Goal: Task Accomplishment & Management: Complete application form

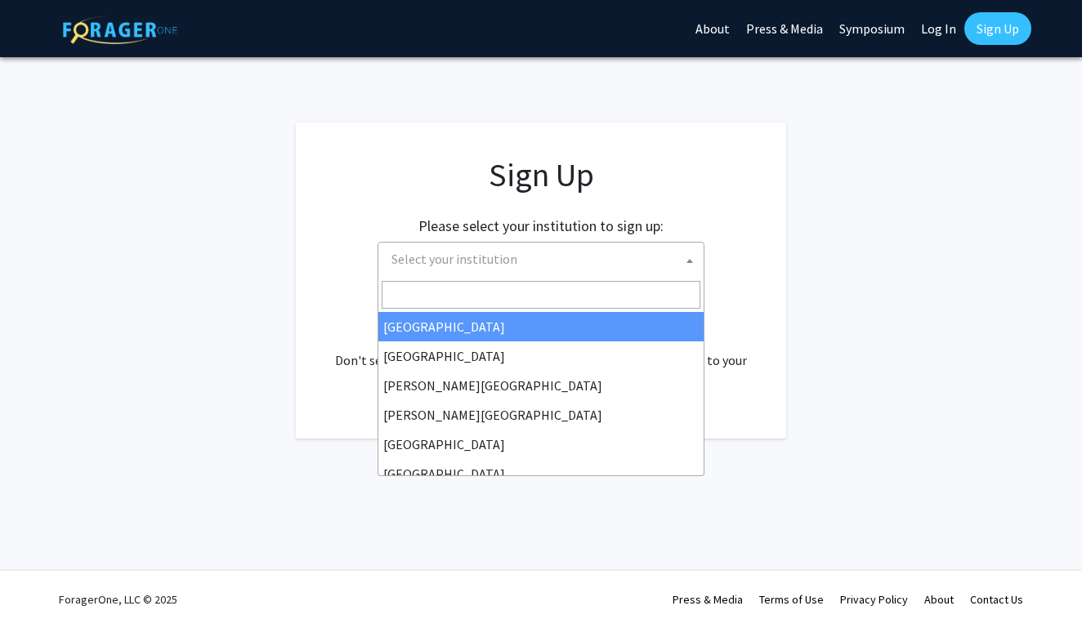
click at [591, 260] on span "Select your institution" at bounding box center [544, 260] width 319 height 34
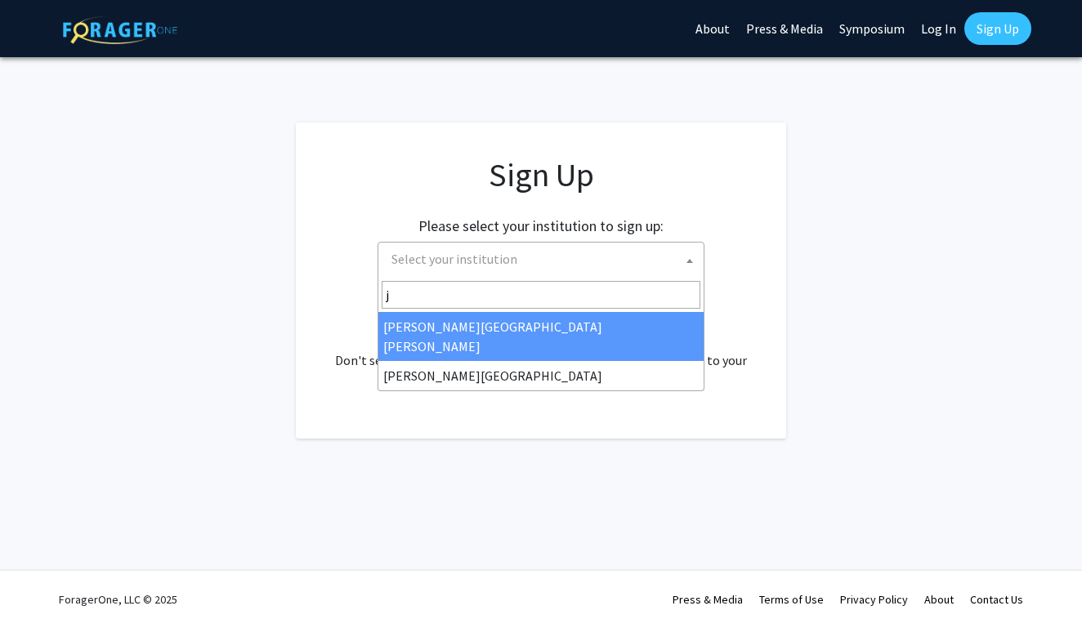
type input "j"
select select "1"
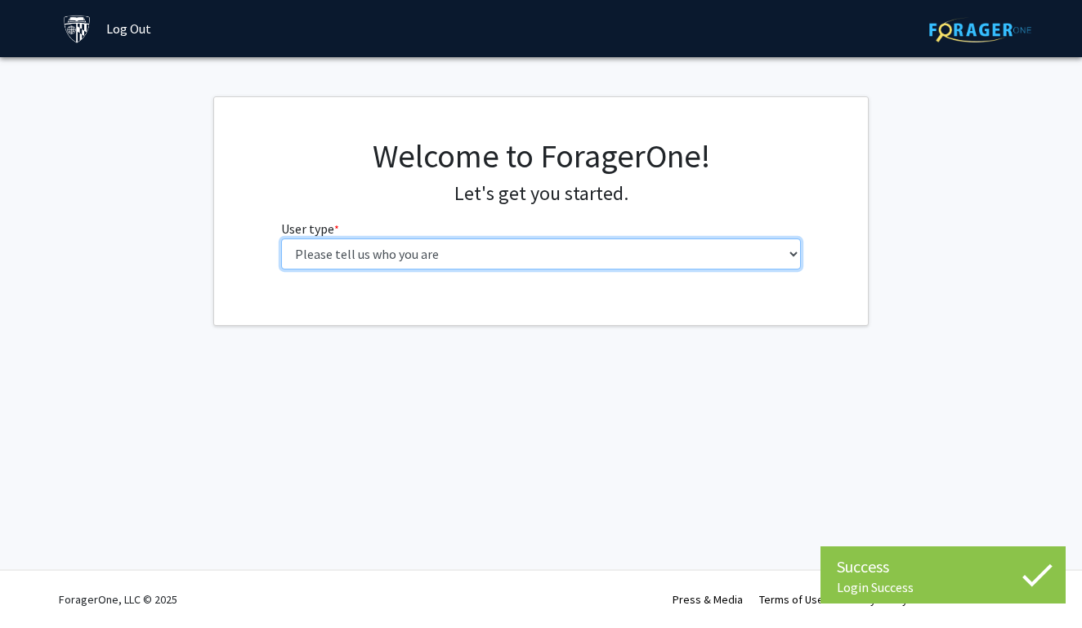
select select "2: masters"
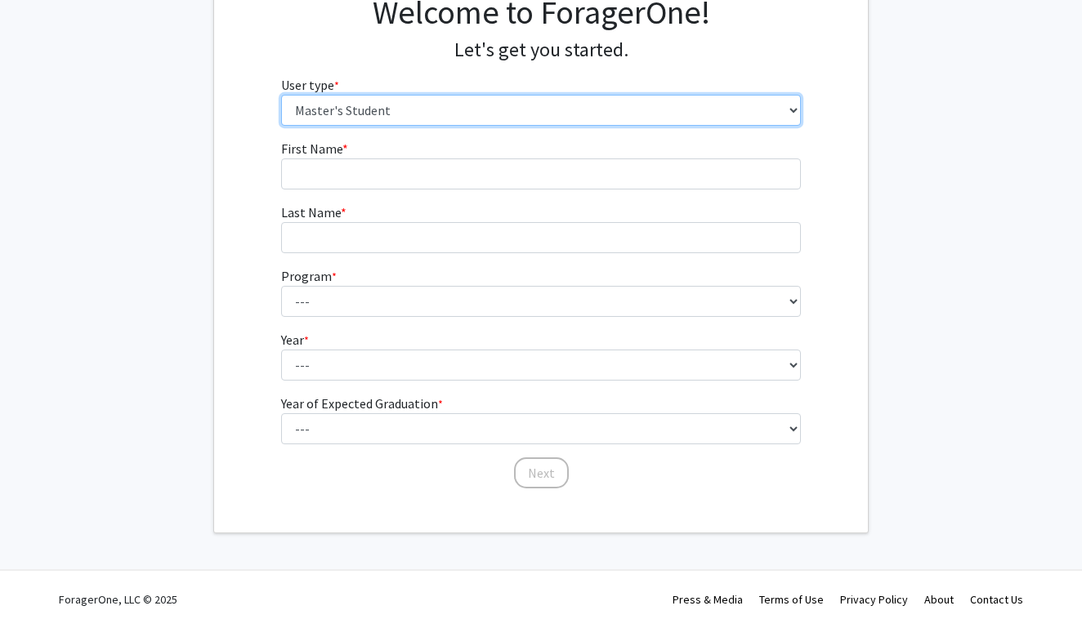
scroll to position [143, 0]
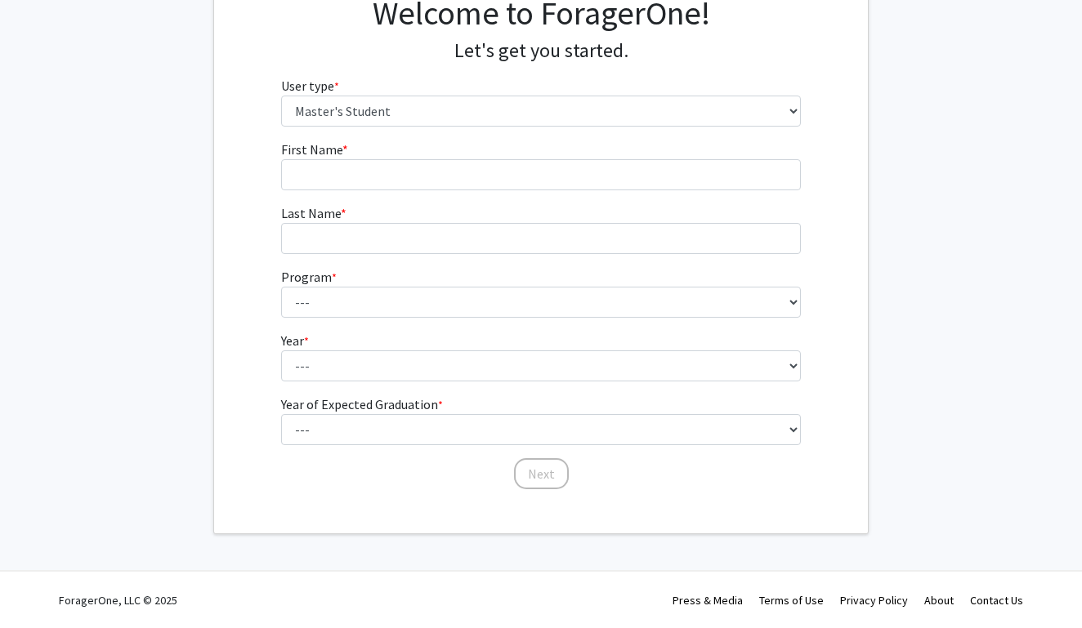
click at [615, 204] on fg-input "Last Name * required" at bounding box center [541, 229] width 521 height 51
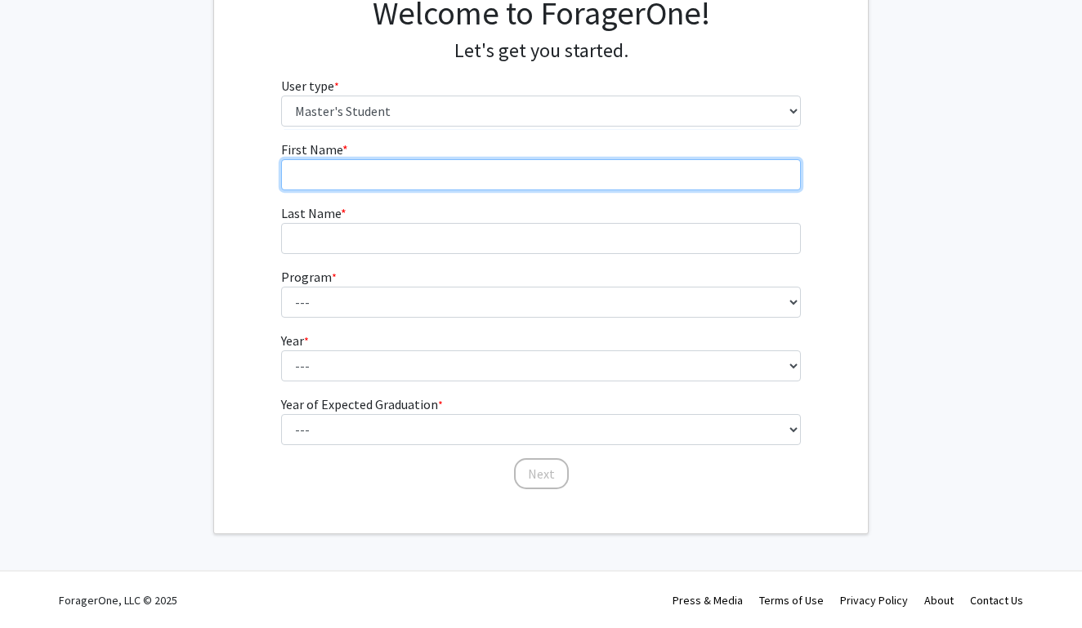
click at [624, 164] on input "First Name * required" at bounding box center [541, 174] width 521 height 31
type input "Queue"
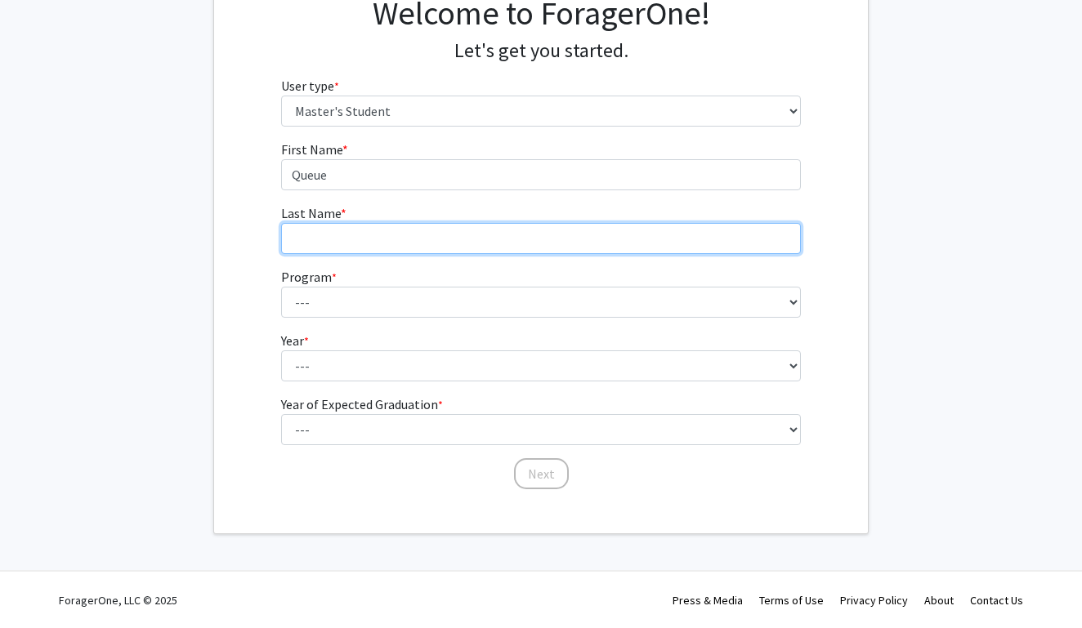
drag, startPoint x: 624, startPoint y: 164, endPoint x: 606, endPoint y: 226, distance: 64.4
click at [606, 226] on input "Last Name * required" at bounding box center [541, 238] width 521 height 31
type input "Duan"
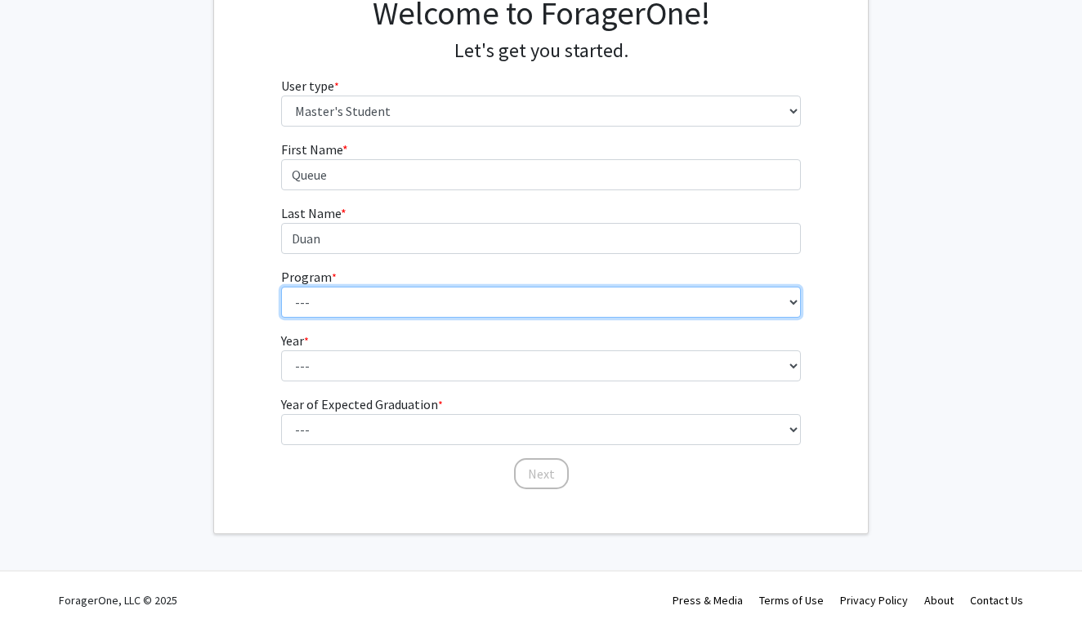
select select "35: 25"
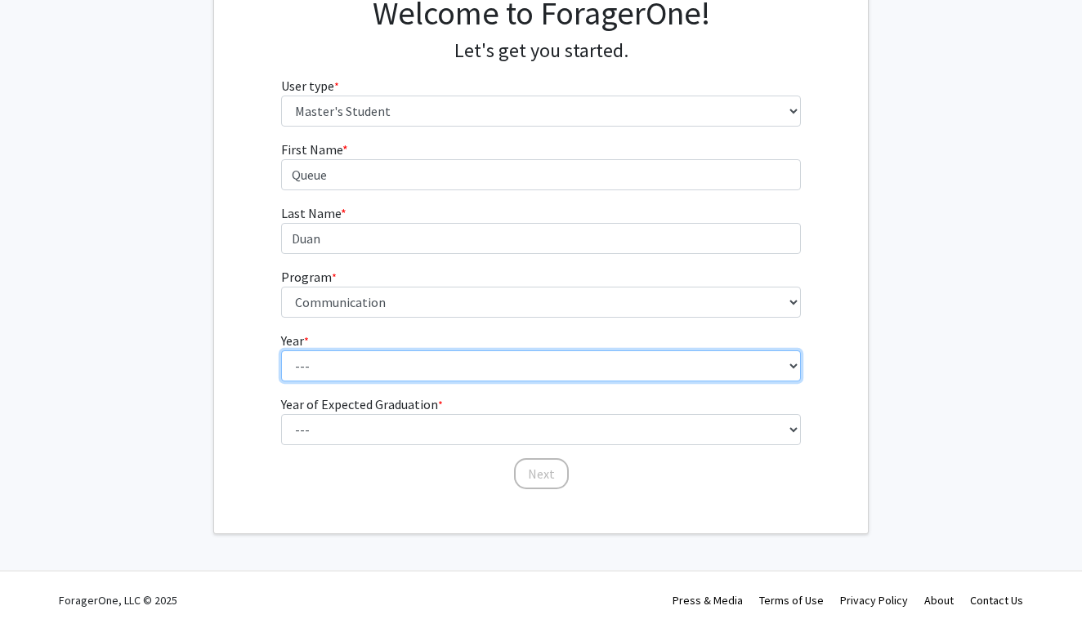
select select "1: first_year"
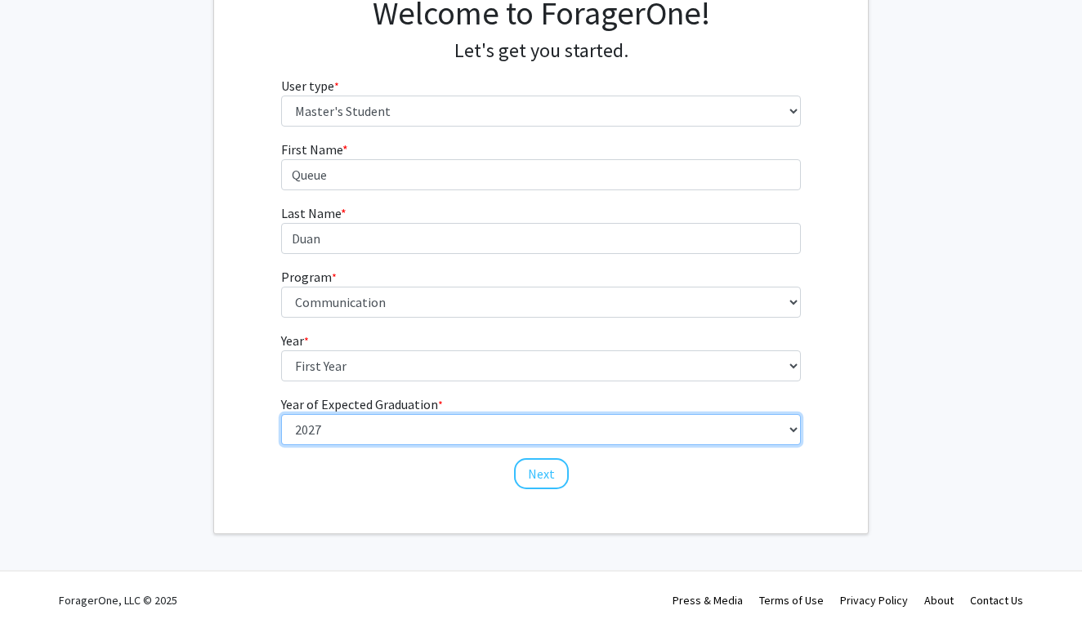
select select "2: 2026"
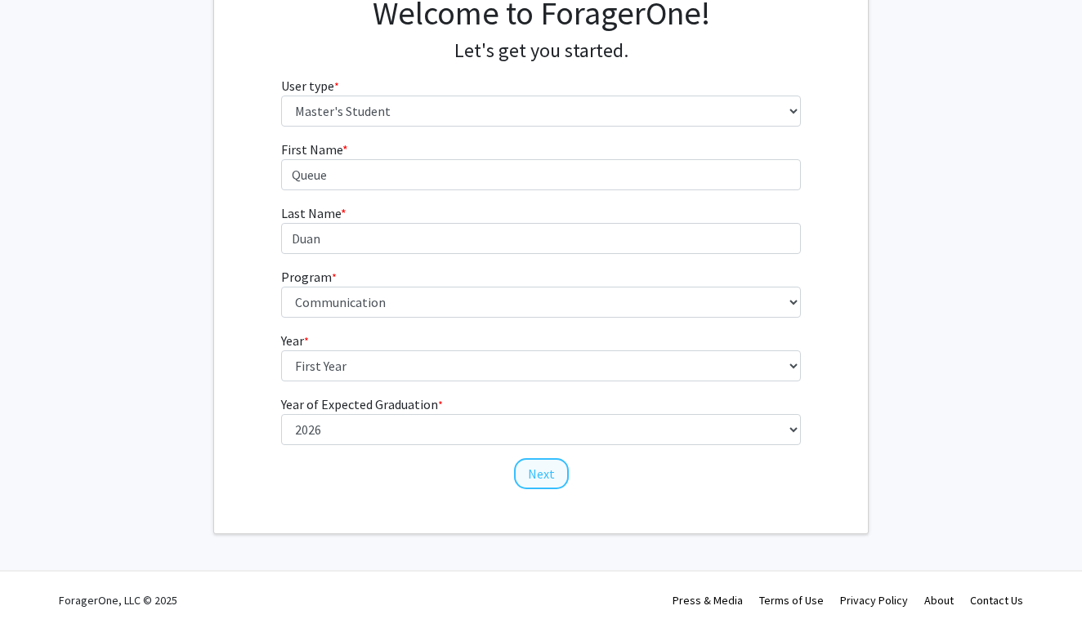
click at [534, 477] on button "Next" at bounding box center [541, 473] width 55 height 31
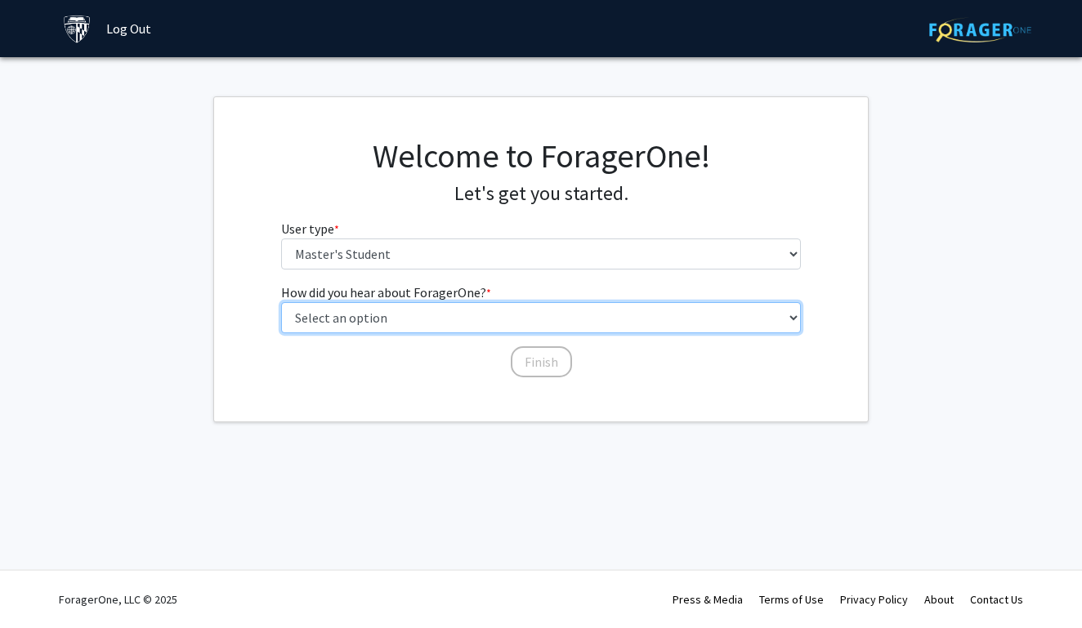
select select "3: university_website"
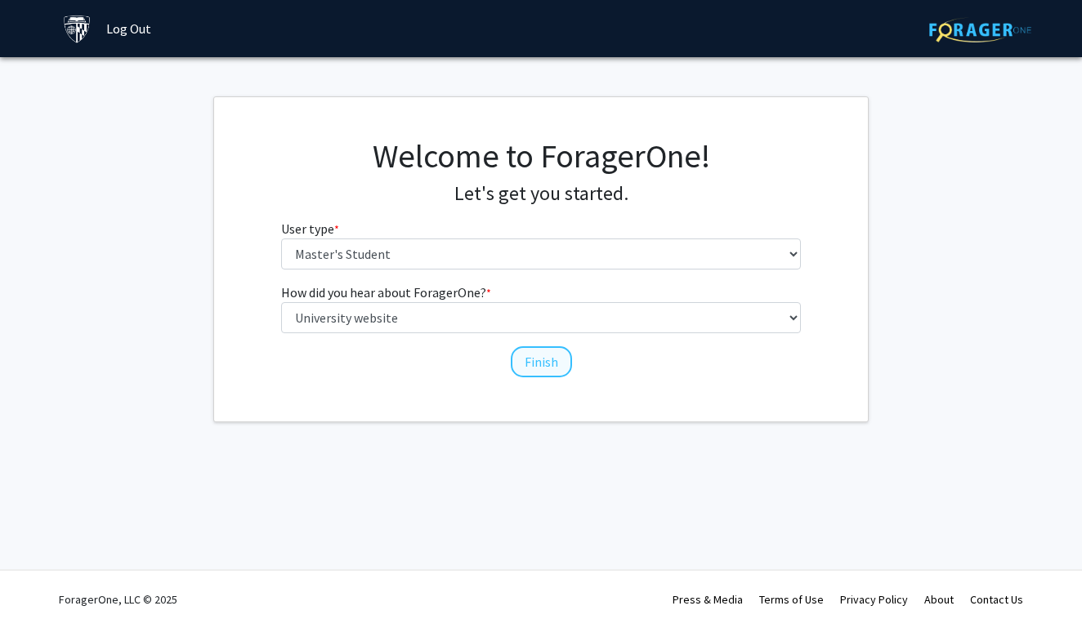
click at [531, 374] on button "Finish" at bounding box center [541, 362] width 61 height 31
